Goal: Check status: Check status

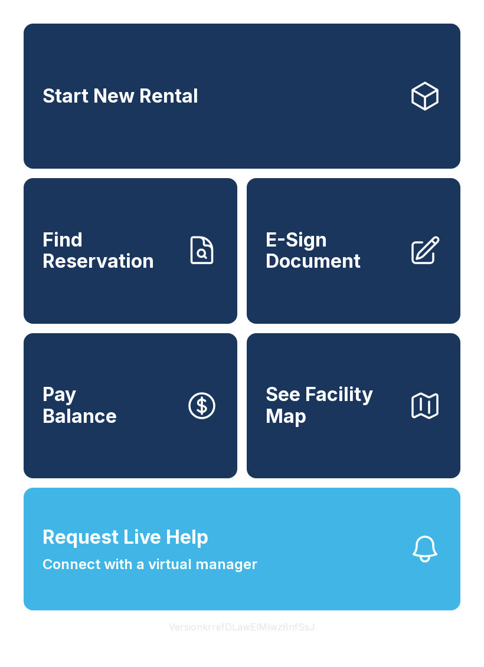
click at [137, 252] on span "Find Reservation" at bounding box center [108, 250] width 133 height 43
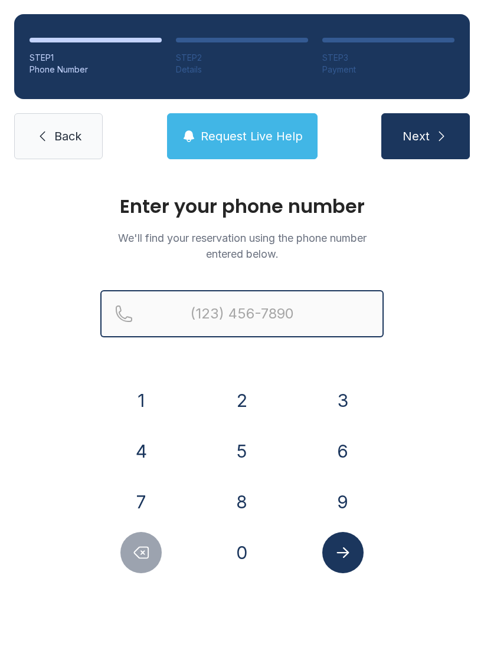
click at [254, 321] on input "Reservation phone number" at bounding box center [241, 313] width 283 height 47
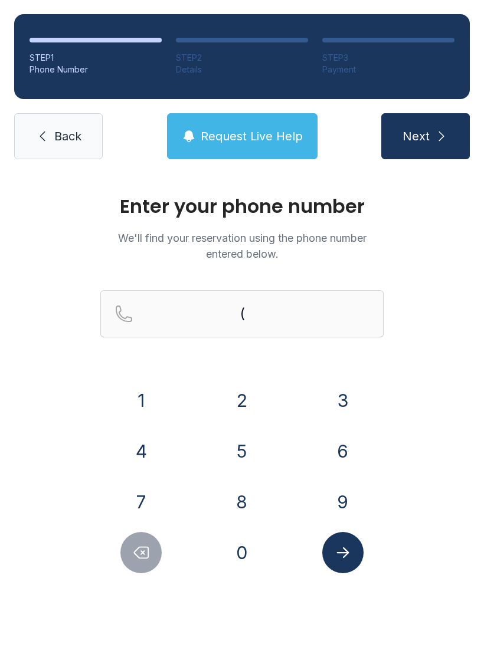
click at [340, 390] on button "3" at bounding box center [342, 400] width 41 height 41
click at [252, 558] on button "0" at bounding box center [241, 552] width 41 height 41
click at [236, 454] on button "5" at bounding box center [241, 450] width 41 height 41
click at [346, 492] on button "9" at bounding box center [342, 501] width 41 height 41
click at [237, 417] on button "2" at bounding box center [241, 400] width 41 height 41
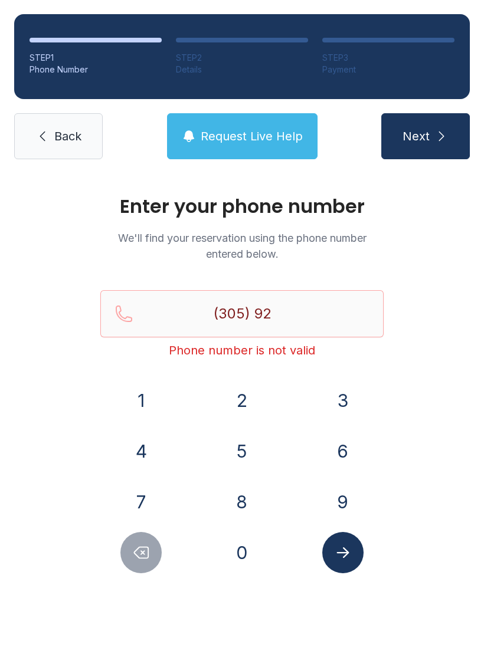
click at [331, 407] on button "3" at bounding box center [342, 400] width 41 height 41
click at [145, 454] on button "4" at bounding box center [140, 450] width 41 height 41
click at [338, 501] on button "9" at bounding box center [342, 501] width 41 height 41
click at [147, 400] on button "1" at bounding box center [140, 400] width 41 height 41
click at [143, 486] on button "7" at bounding box center [140, 501] width 41 height 41
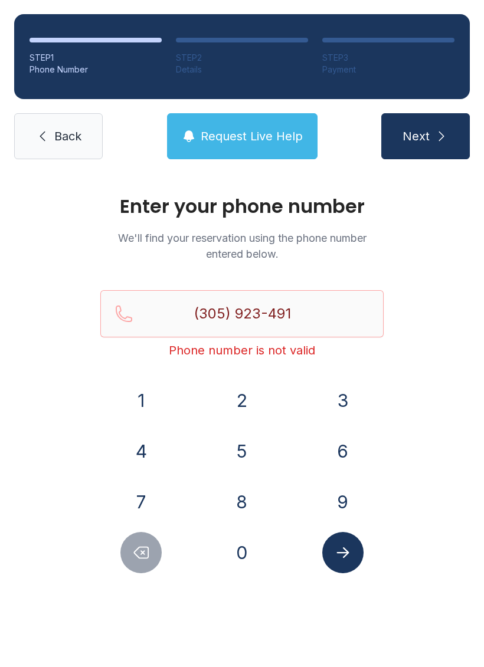
type input "[PHONE_NUMBER]"
click at [347, 546] on icon "Submit lookup form" at bounding box center [343, 553] width 18 height 18
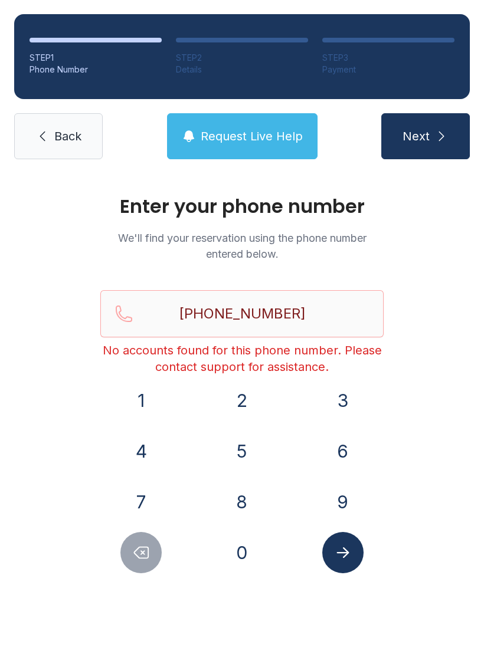
click at [427, 155] on button "Next" at bounding box center [425, 136] width 88 height 46
click at [257, 132] on span "Request Live Help" at bounding box center [251, 136] width 102 height 17
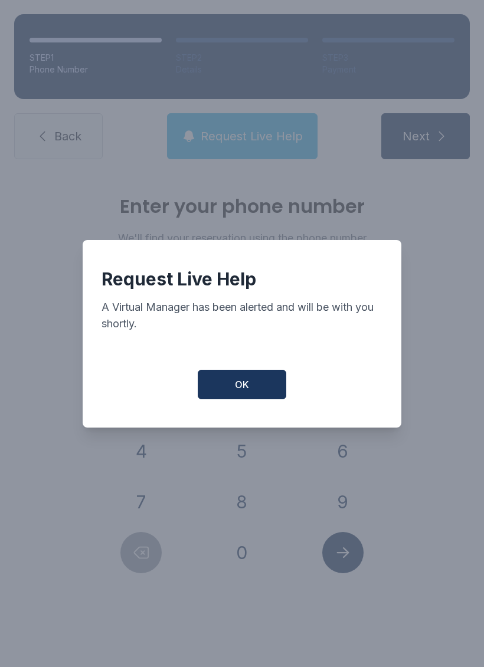
click at [251, 389] on button "OK" at bounding box center [242, 384] width 88 height 29
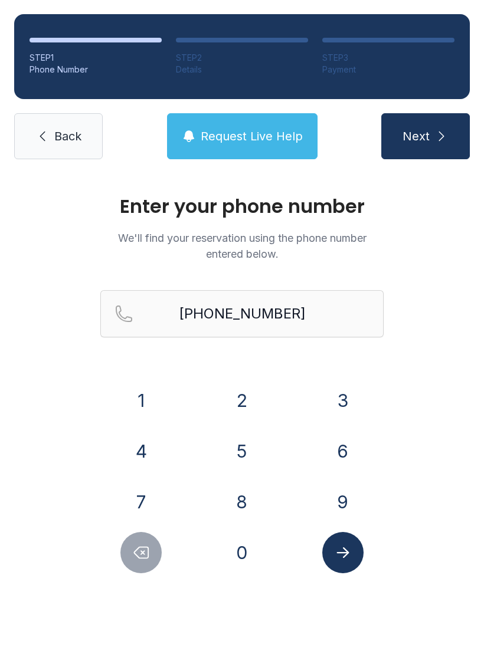
click at [36, 134] on icon at bounding box center [42, 136] width 14 height 14
